Goal: Navigation & Orientation: Find specific page/section

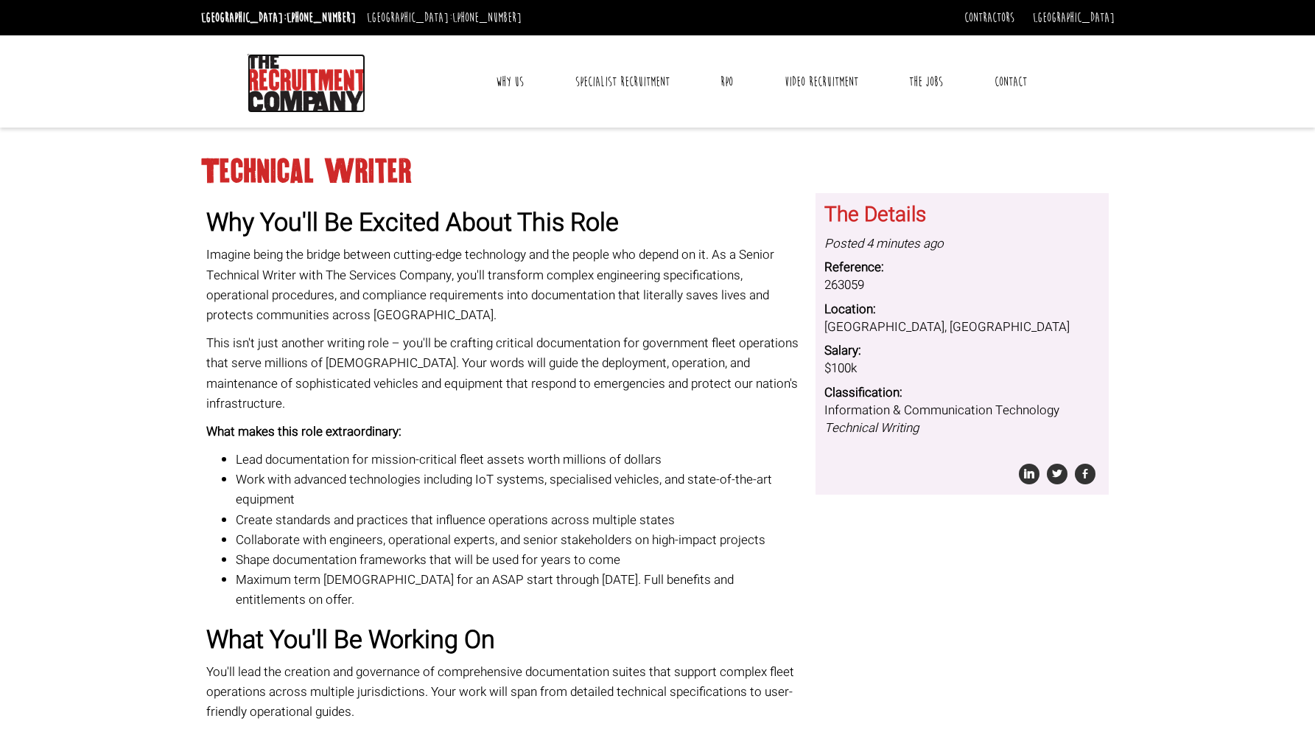
click at [316, 87] on img at bounding box center [307, 83] width 118 height 59
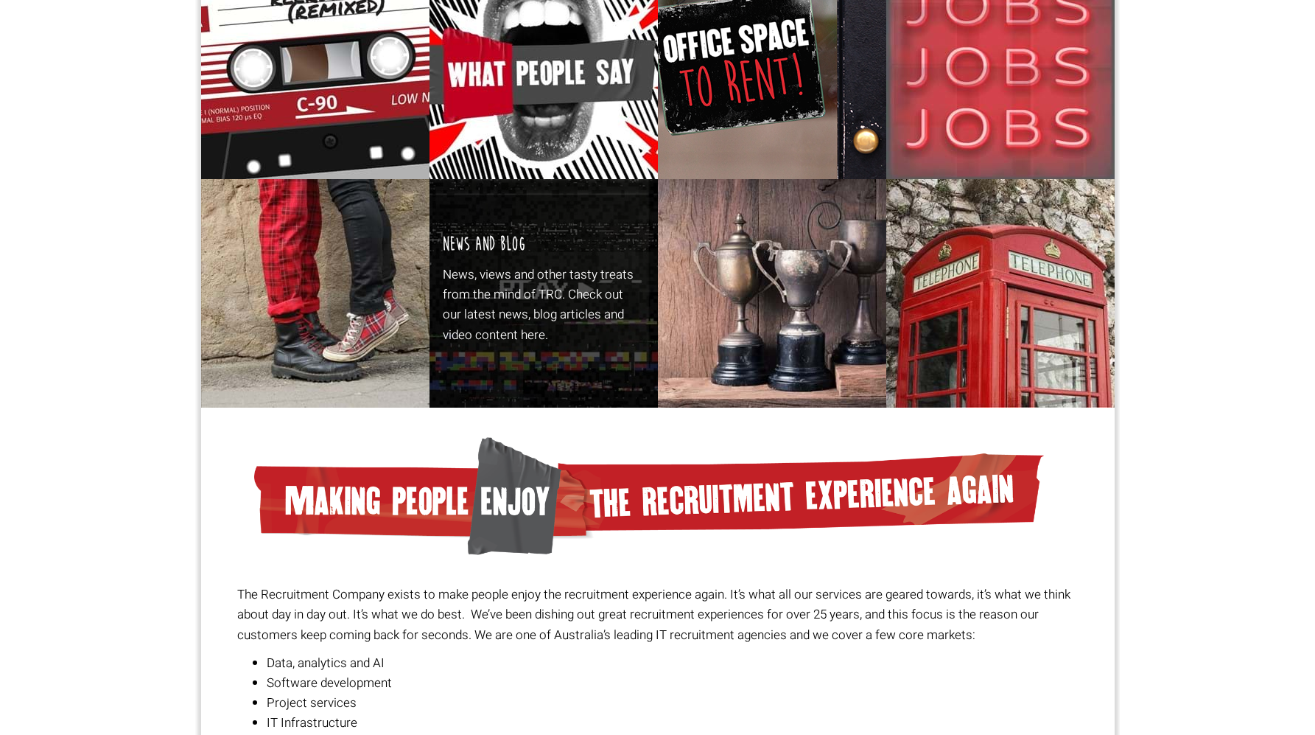
scroll to position [431, 0]
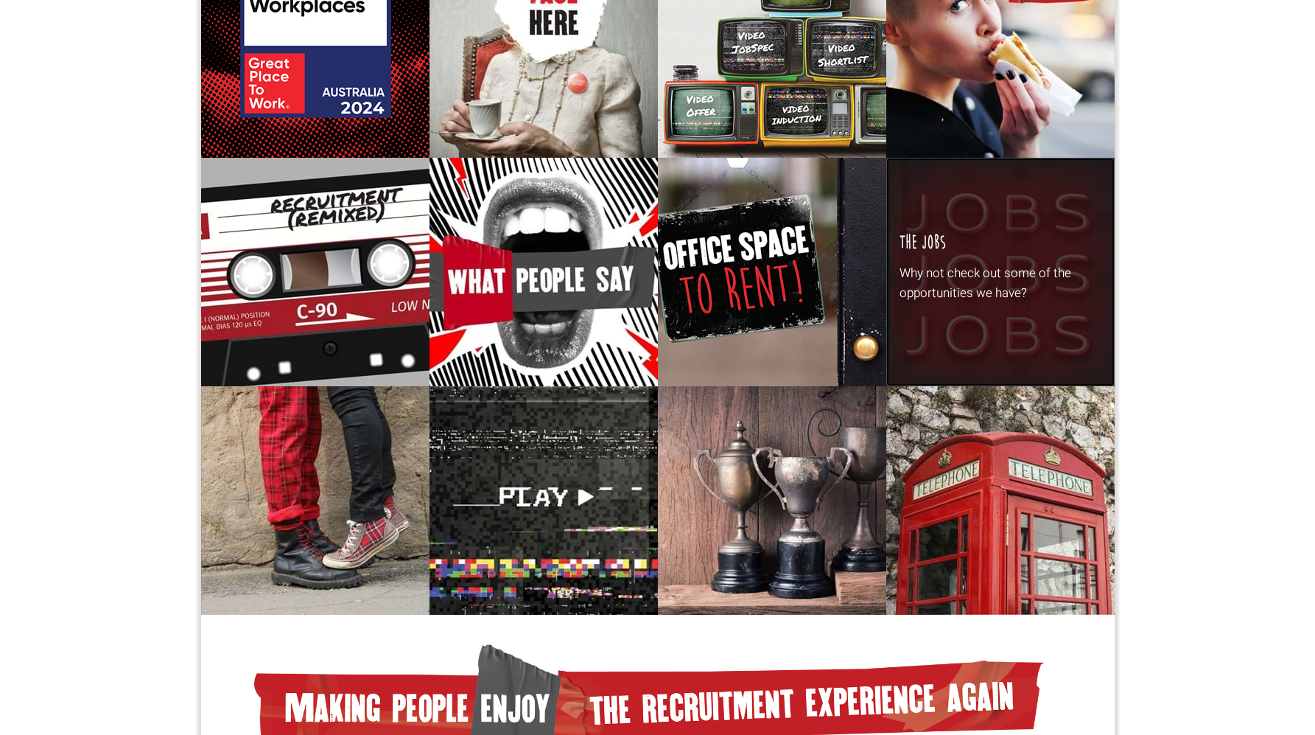
click at [968, 300] on p "Why not check out some of the opportunities we have?" at bounding box center [1000, 283] width 201 height 40
